Goal: Information Seeking & Learning: Learn about a topic

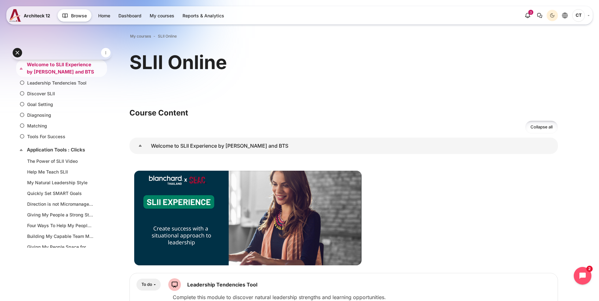
click at [58, 70] on link "Welcome to SLII Experience by [PERSON_NAME] and BTS" at bounding box center [61, 68] width 68 height 14
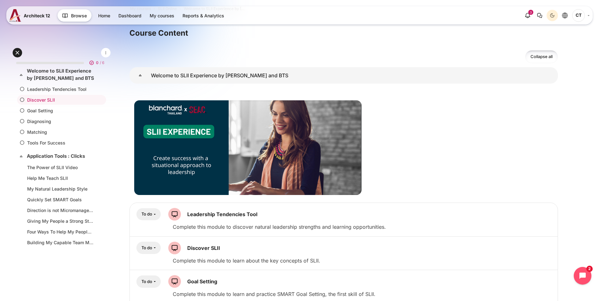
scroll to position [32, 0]
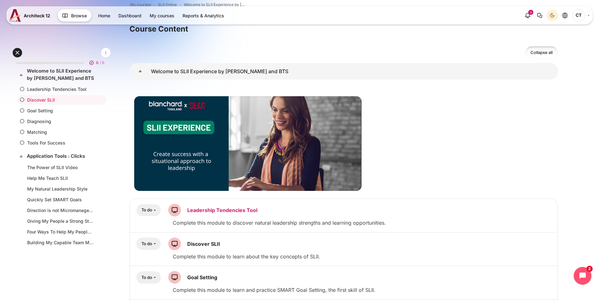
click at [230, 211] on link "Leadership Tendencies Tool SCORM package" at bounding box center [222, 210] width 70 height 6
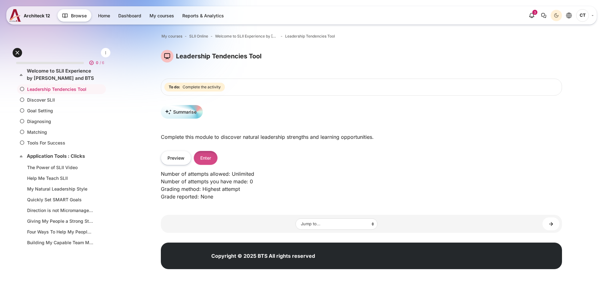
click at [205, 157] on button "Enter" at bounding box center [206, 158] width 24 height 14
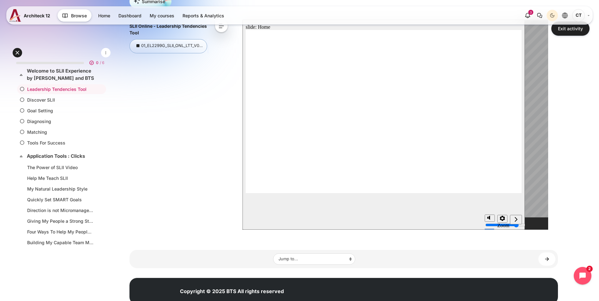
scroll to position [73, 0]
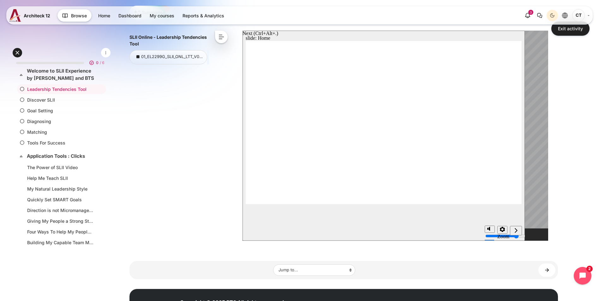
click at [515, 231] on icon "next" at bounding box center [515, 231] width 3 height 6
click at [500, 232] on icon "previous" at bounding box center [500, 230] width 3 height 5
click at [519, 232] on div "next" at bounding box center [515, 231] width 7 height 7
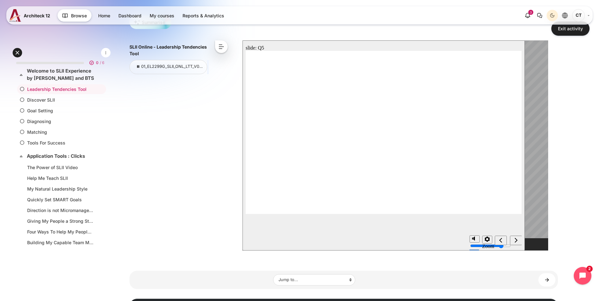
click at [210, 127] on div "SLII Online - Leadership Tendencies Tool 01_EL2299G_SLII_ONL_LTT_V092024_AE < <…" at bounding box center [343, 147] width 428 height 215
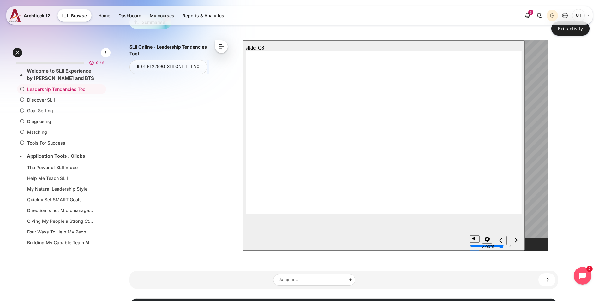
click at [513, 239] on div "next" at bounding box center [515, 240] width 7 height 7
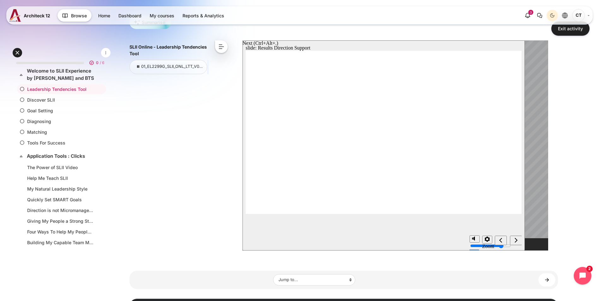
click at [516, 243] on div "next" at bounding box center [515, 240] width 7 height 7
click at [514, 240] on icon "next" at bounding box center [515, 240] width 3 height 6
click at [513, 240] on div "next" at bounding box center [515, 240] width 7 height 7
click at [512, 240] on div "next" at bounding box center [515, 240] width 7 height 7
click at [515, 237] on div "next" at bounding box center [515, 240] width 7 height 7
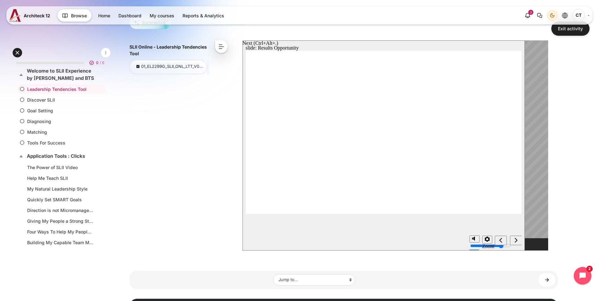
click at [516, 240] on icon "next" at bounding box center [515, 240] width 3 height 6
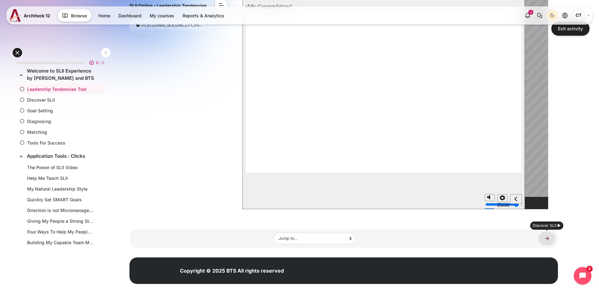
click at [546, 238] on link "Discover SLII ►" at bounding box center [546, 238] width 17 height 13
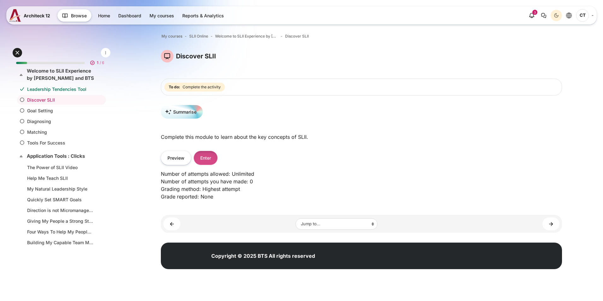
click at [212, 158] on button "Enter" at bounding box center [206, 158] width 24 height 14
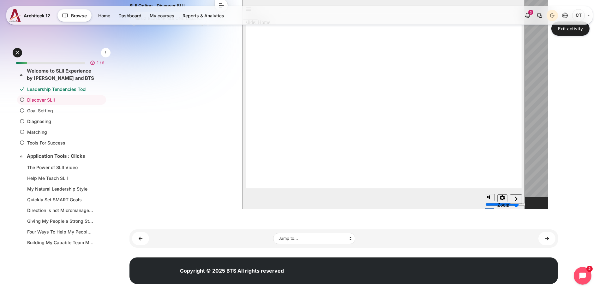
scroll to position [73, 0]
